Goal: Check status

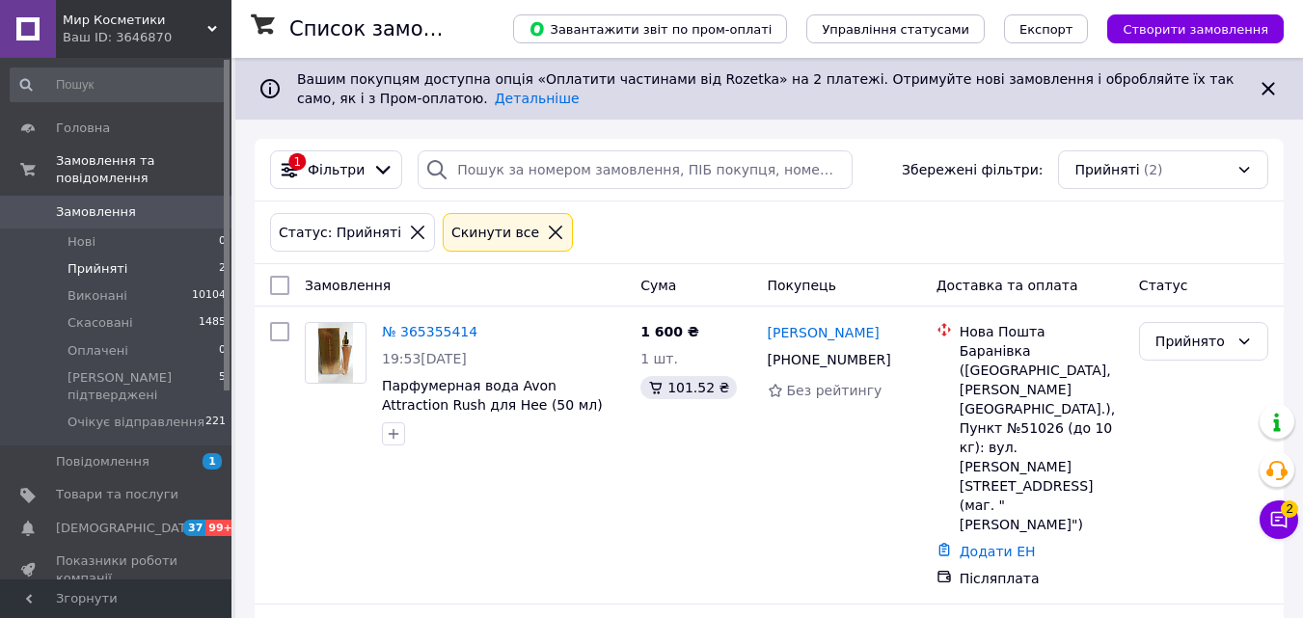
scroll to position [92, 0]
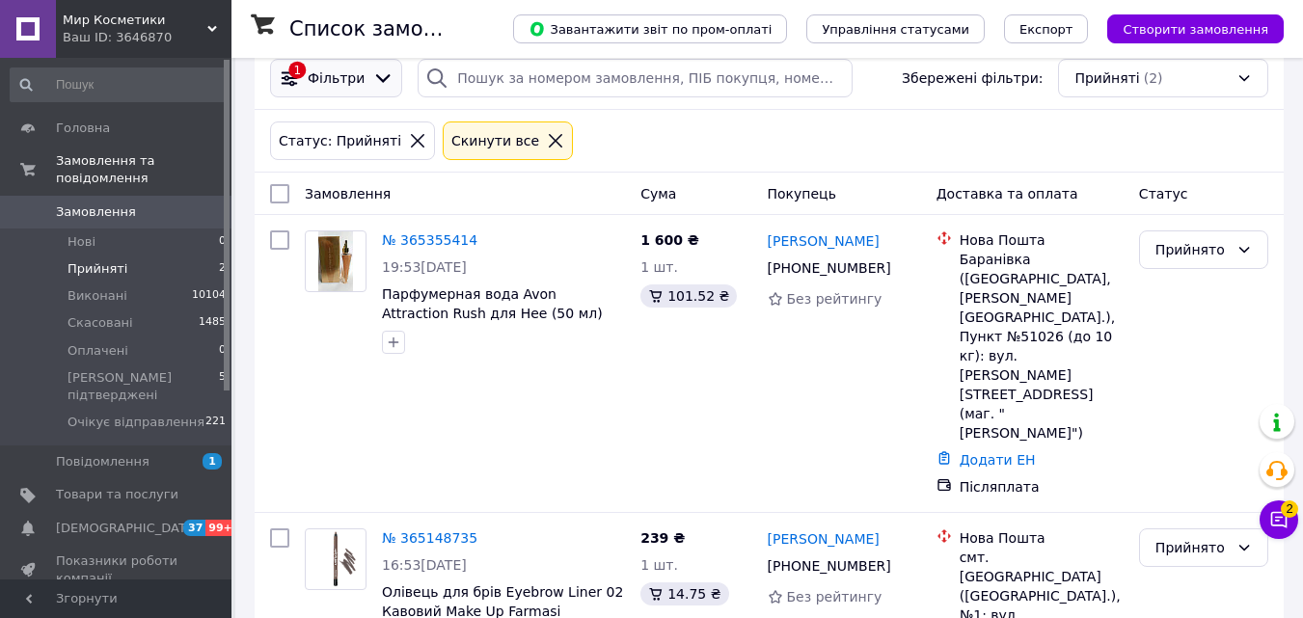
scroll to position [92, 0]
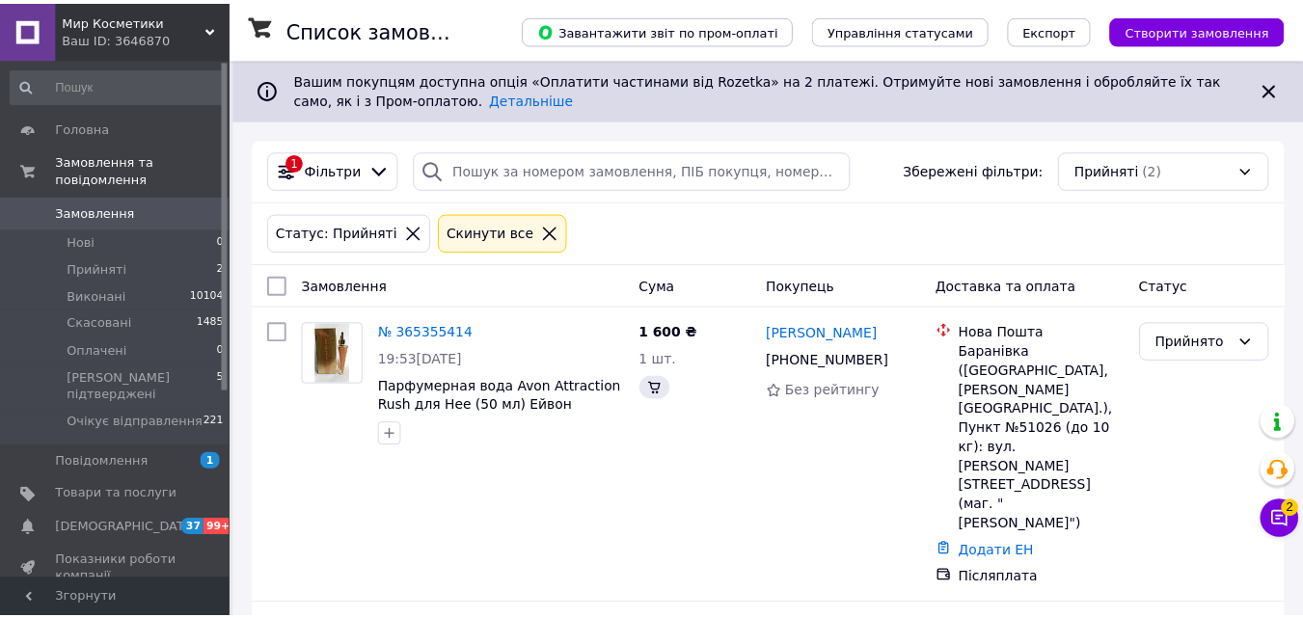
scroll to position [92, 0]
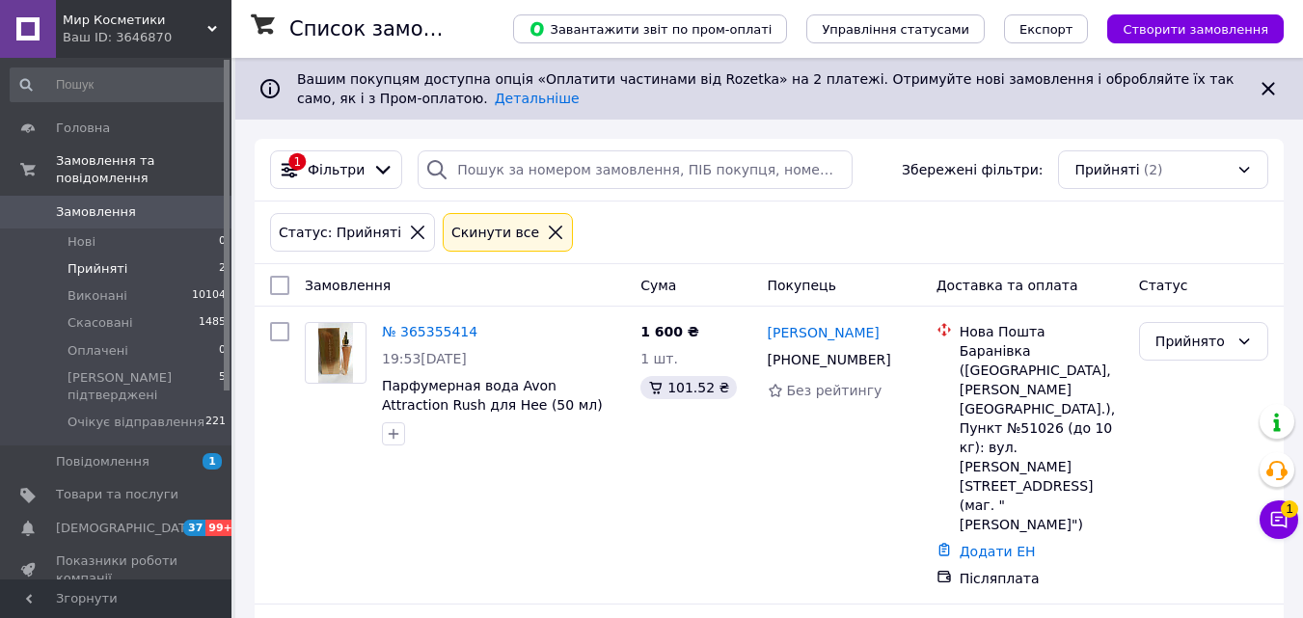
click at [103, 260] on span "Прийняті" at bounding box center [97, 268] width 60 height 17
